Goal: Task Accomplishment & Management: Manage account settings

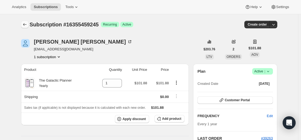
click at [28, 27] on button "Subscriptions" at bounding box center [25, 25] width 8 height 8
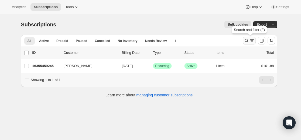
click at [247, 41] on icon "Search and filter results" at bounding box center [246, 40] width 5 height 5
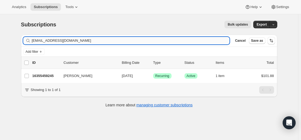
click at [204, 44] on input "[EMAIL_ADDRESS][DOMAIN_NAME]" at bounding box center [131, 41] width 198 height 8
click at [203, 42] on input "[EMAIL_ADDRESS][DOMAIN_NAME]" at bounding box center [131, 41] width 198 height 8
click at [202, 42] on input "[EMAIL_ADDRESS][DOMAIN_NAME]" at bounding box center [131, 41] width 198 height 8
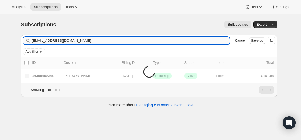
type input "[EMAIL_ADDRESS][DOMAIN_NAME]"
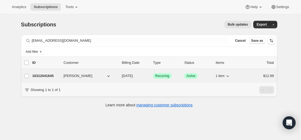
click at [46, 79] on div "16312041645 [PERSON_NAME] [DATE] Success Recurring Success Active 1 item $12.99" at bounding box center [152, 76] width 241 height 8
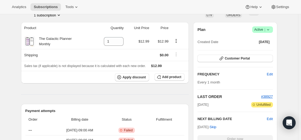
scroll to position [81, 0]
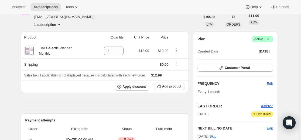
click at [269, 40] on icon at bounding box center [267, 38] width 5 height 5
click at [260, 61] on span "Cancel subscription" at bounding box center [261, 59] width 30 height 4
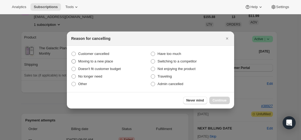
click at [115, 58] on label "Moving to a new place" at bounding box center [110, 62] width 79 height 8
click at [72, 59] on input "Moving to a new place" at bounding box center [71, 59] width 0 height 0
radio input "true"
click at [117, 51] on label "Customer cancelled" at bounding box center [110, 54] width 79 height 8
click at [72, 52] on input "Customer cancelled" at bounding box center [71, 52] width 0 height 0
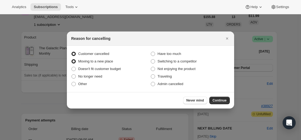
radio input "true"
radio input "false"
click at [221, 99] on span "Continue" at bounding box center [219, 100] width 14 height 4
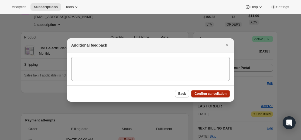
click at [219, 96] on button "Confirm cancellation" at bounding box center [210, 94] width 39 height 8
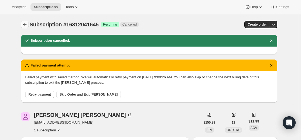
click at [27, 24] on icon "Subscriptions" at bounding box center [24, 24] width 5 height 5
